Goal: Information Seeking & Learning: Learn about a topic

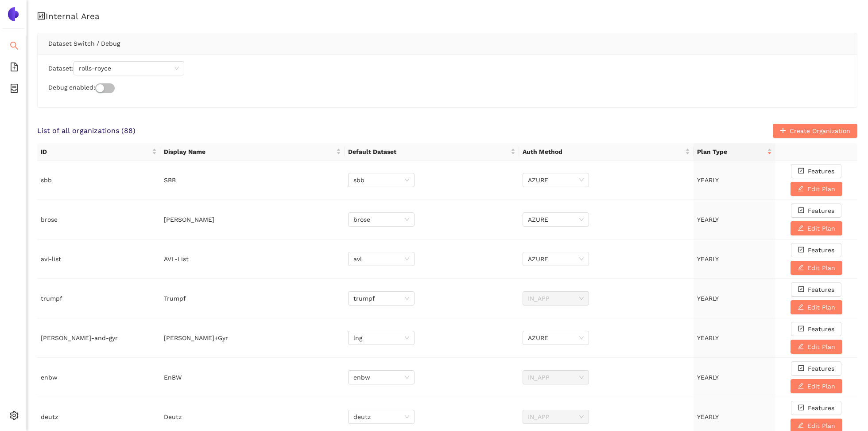
click at [18, 47] on li "Search" at bounding box center [13, 47] width 26 height 18
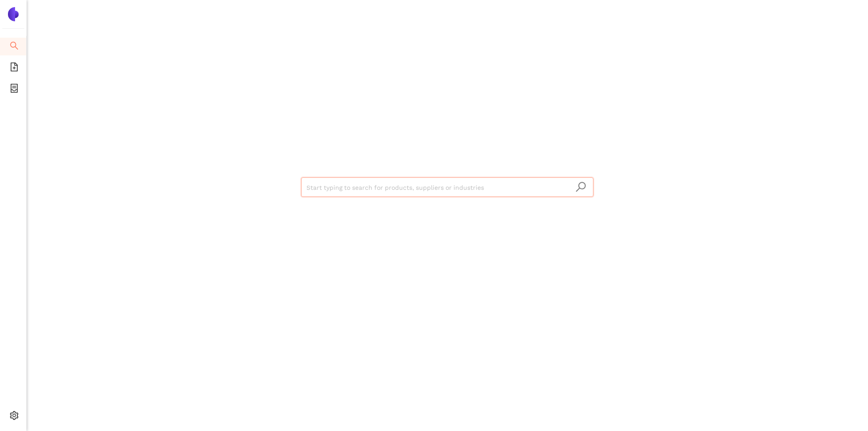
click at [473, 182] on input "search" at bounding box center [448, 187] width 282 height 19
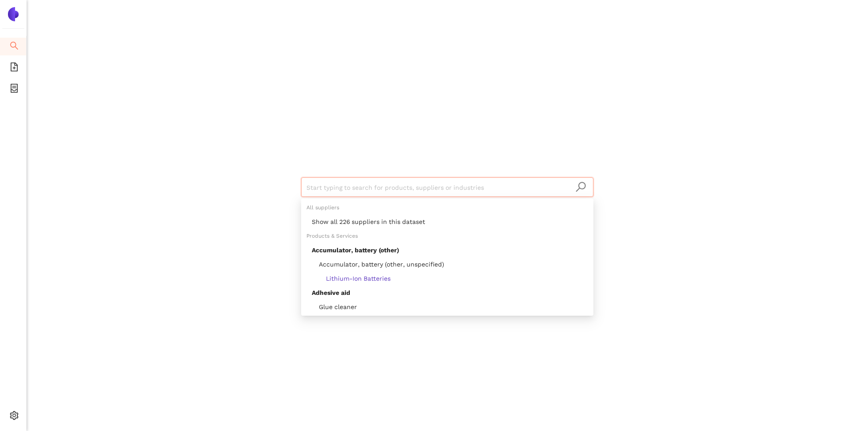
click at [728, 136] on div "Start typing to search for products, suppliers or industries" at bounding box center [448, 215] width 842 height 431
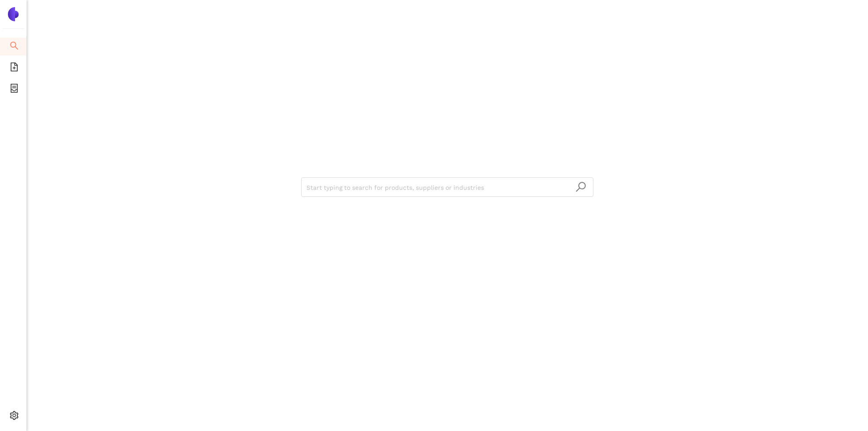
click at [139, 99] on div "Start typing to search for products, suppliers or industries" at bounding box center [448, 215] width 842 height 431
click at [488, 191] on input "search" at bounding box center [448, 187] width 282 height 19
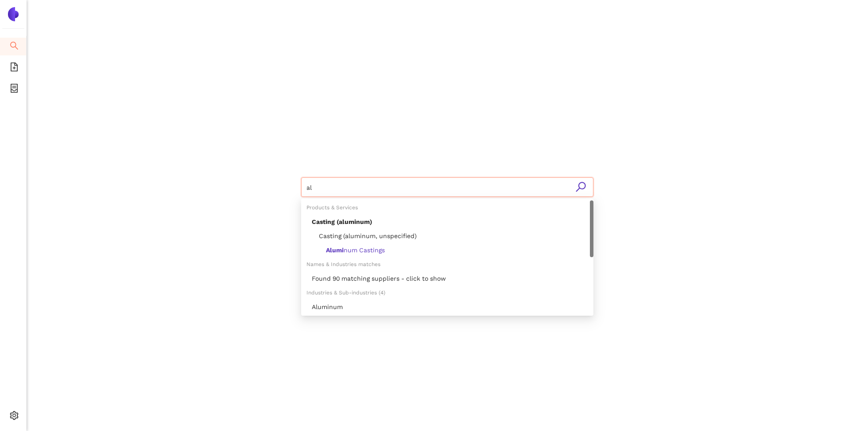
type input "a"
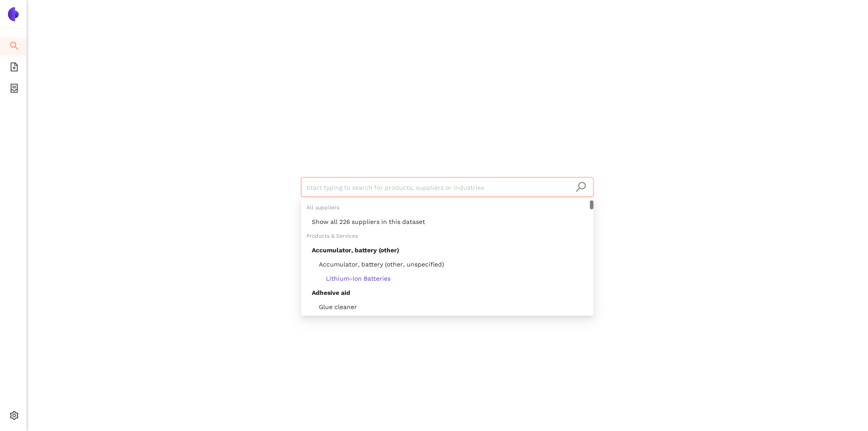
click at [409, 228] on div "Show all 226 suppliers in this dataset" at bounding box center [447, 221] width 292 height 14
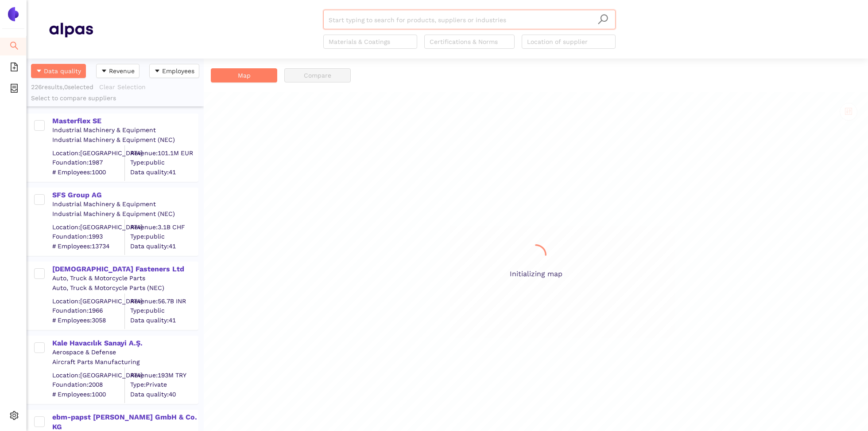
scroll to position [372, 177]
